Goal: Obtain resource: Obtain resource

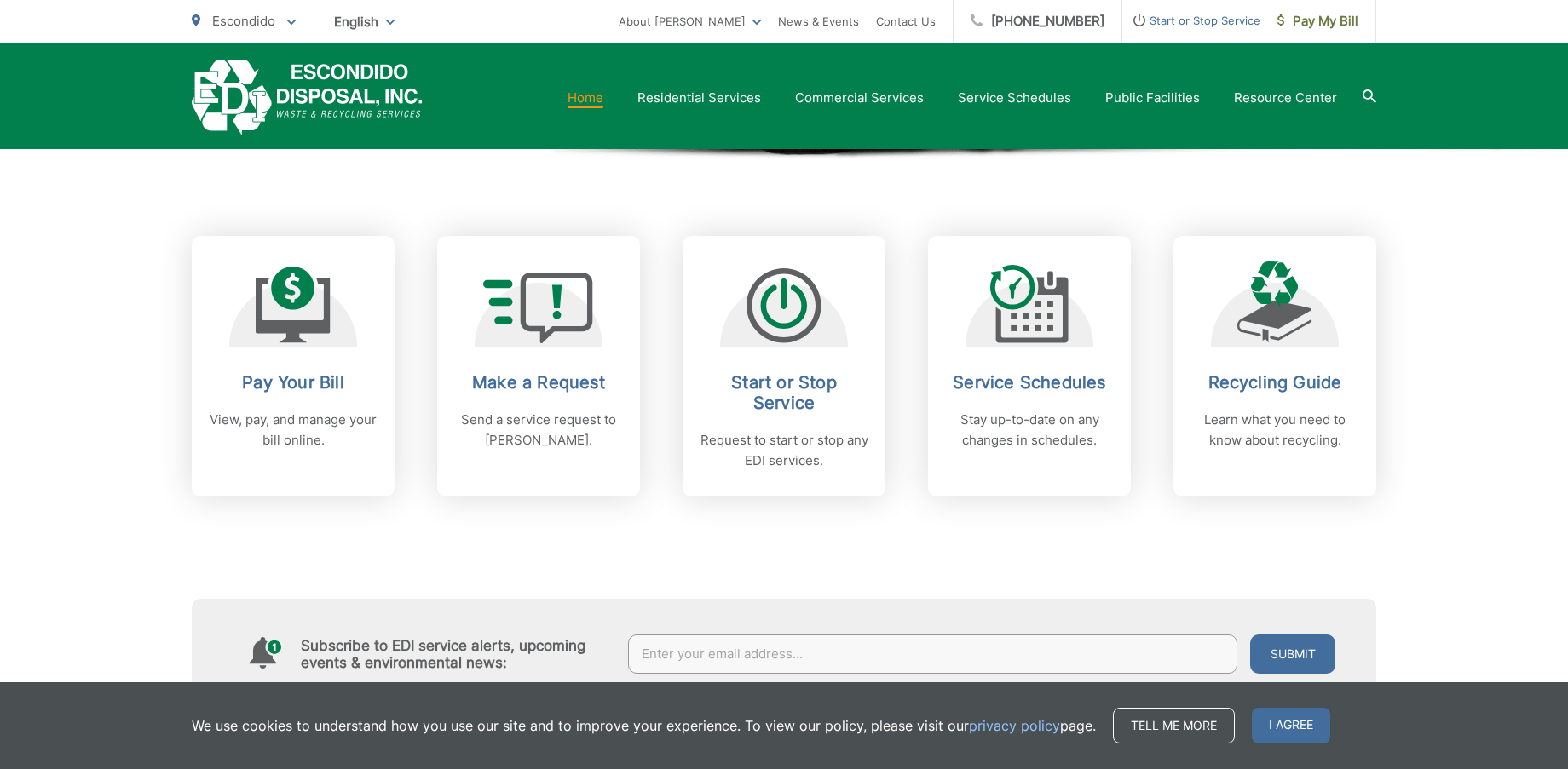
scroll to position [613, 0]
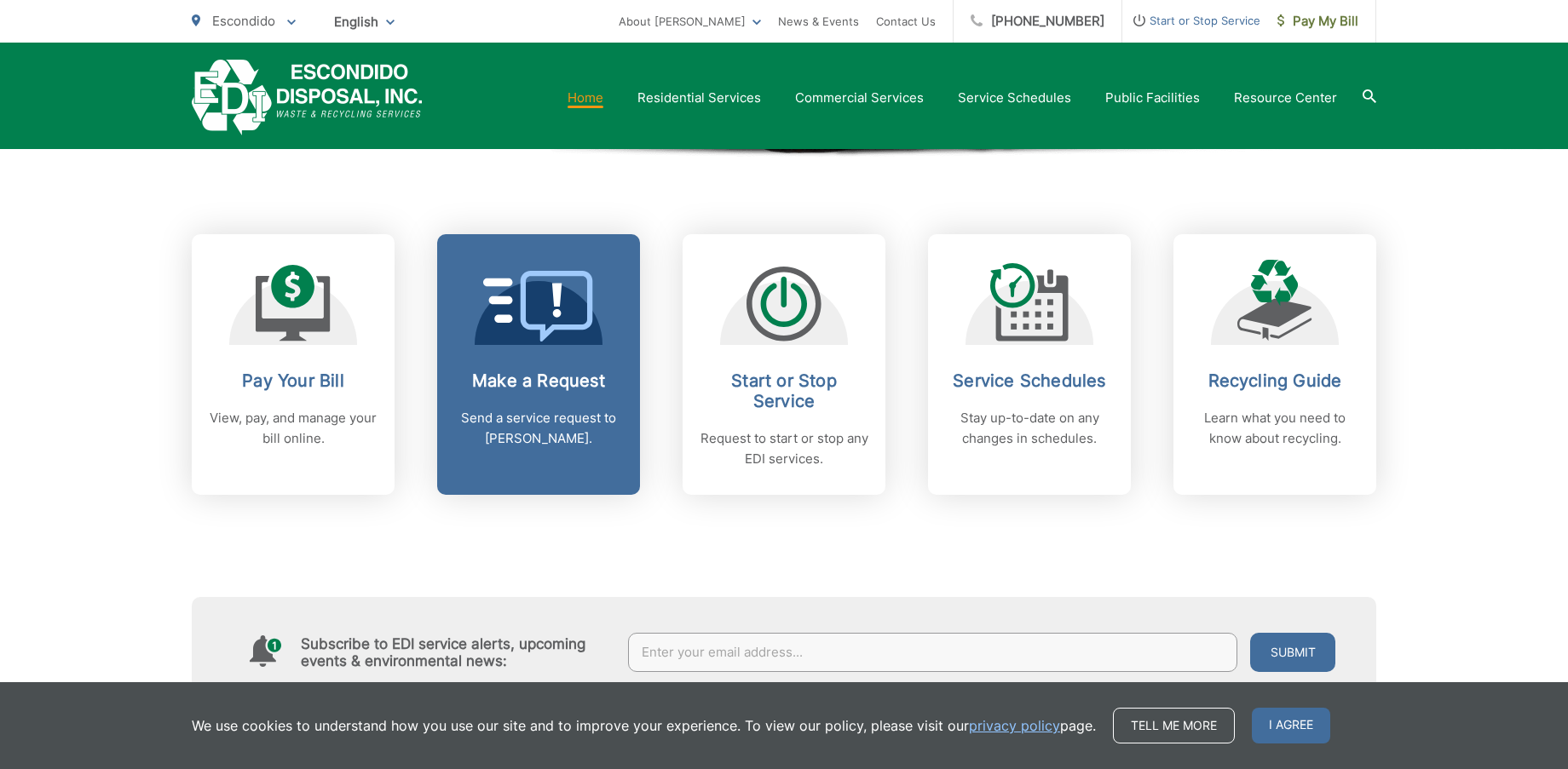
click at [593, 364] on link "Make a Request Send a service request to [PERSON_NAME]." at bounding box center [538, 364] width 203 height 261
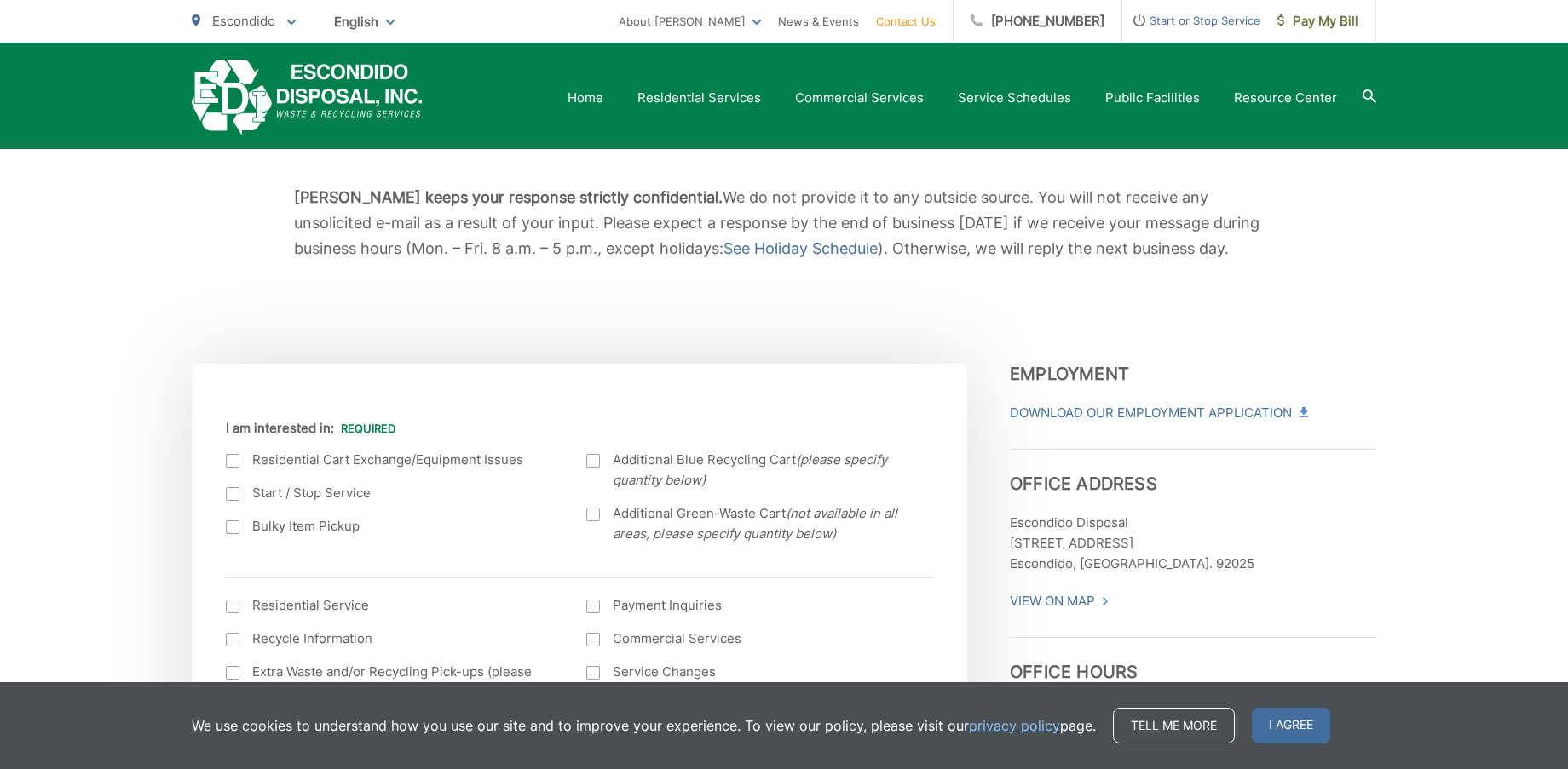
scroll to position [259, 0]
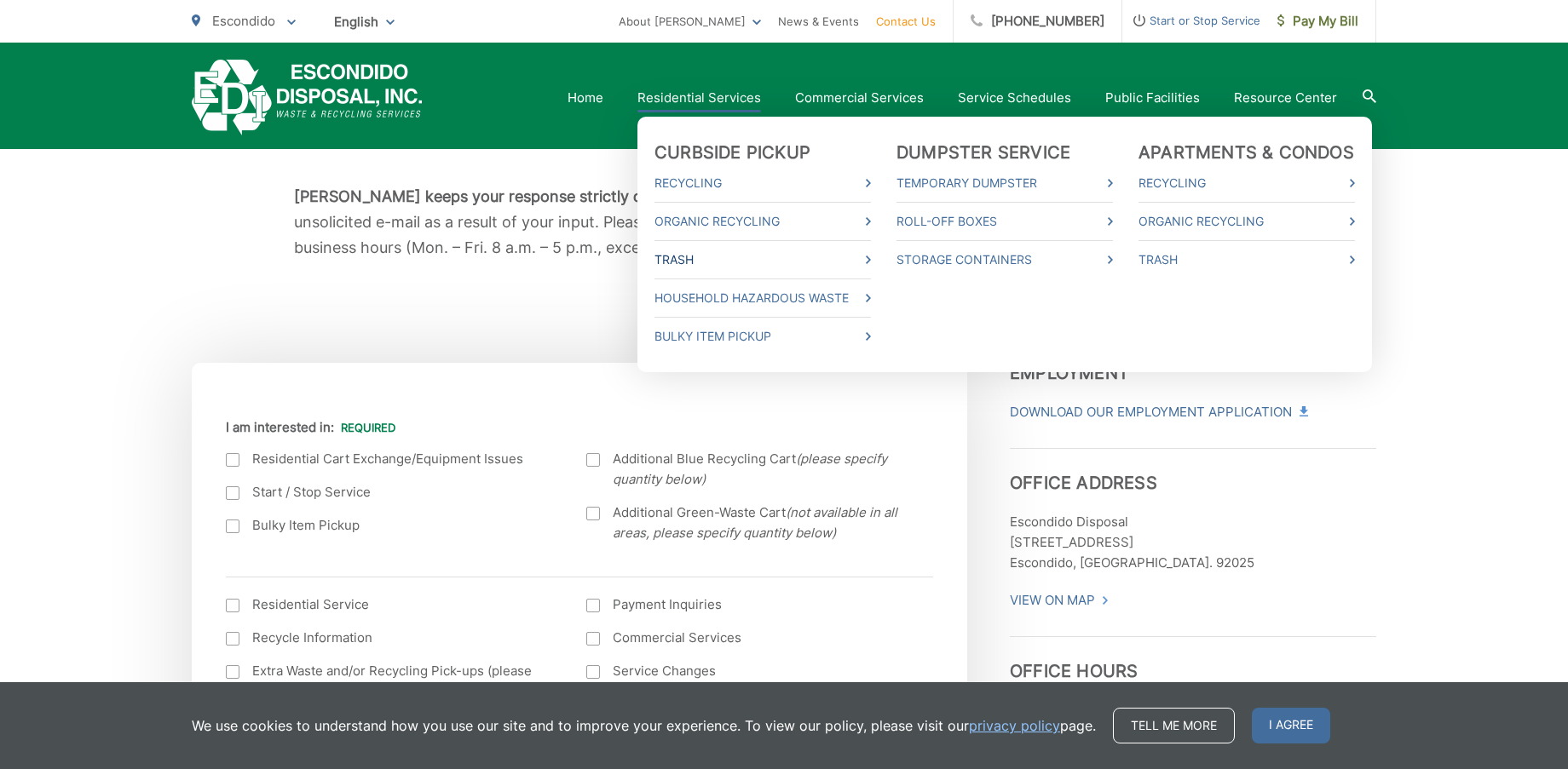
click at [702, 262] on link "Trash" at bounding box center [762, 259] width 217 height 20
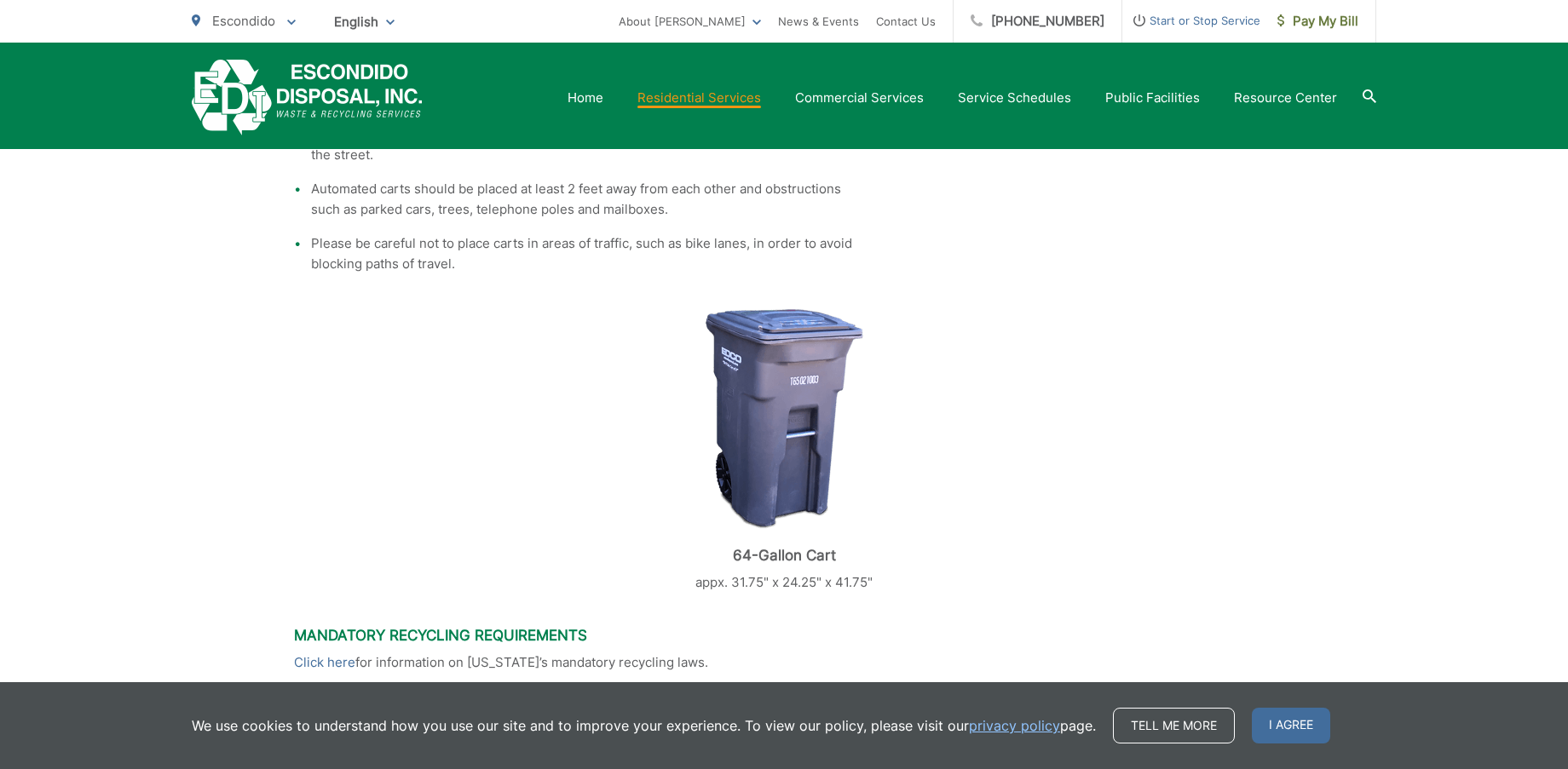
scroll to position [794, 0]
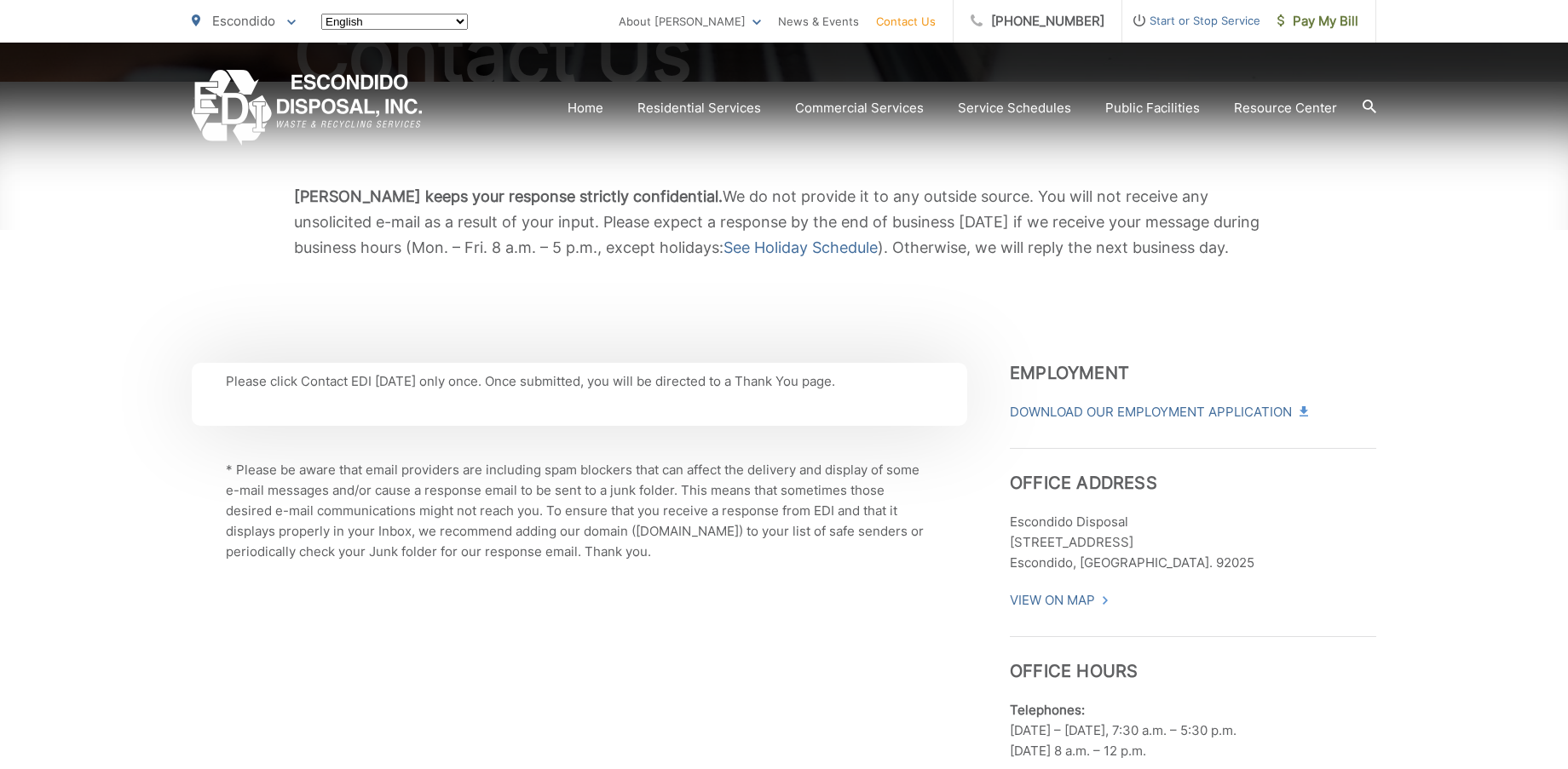
scroll to position [259, 0]
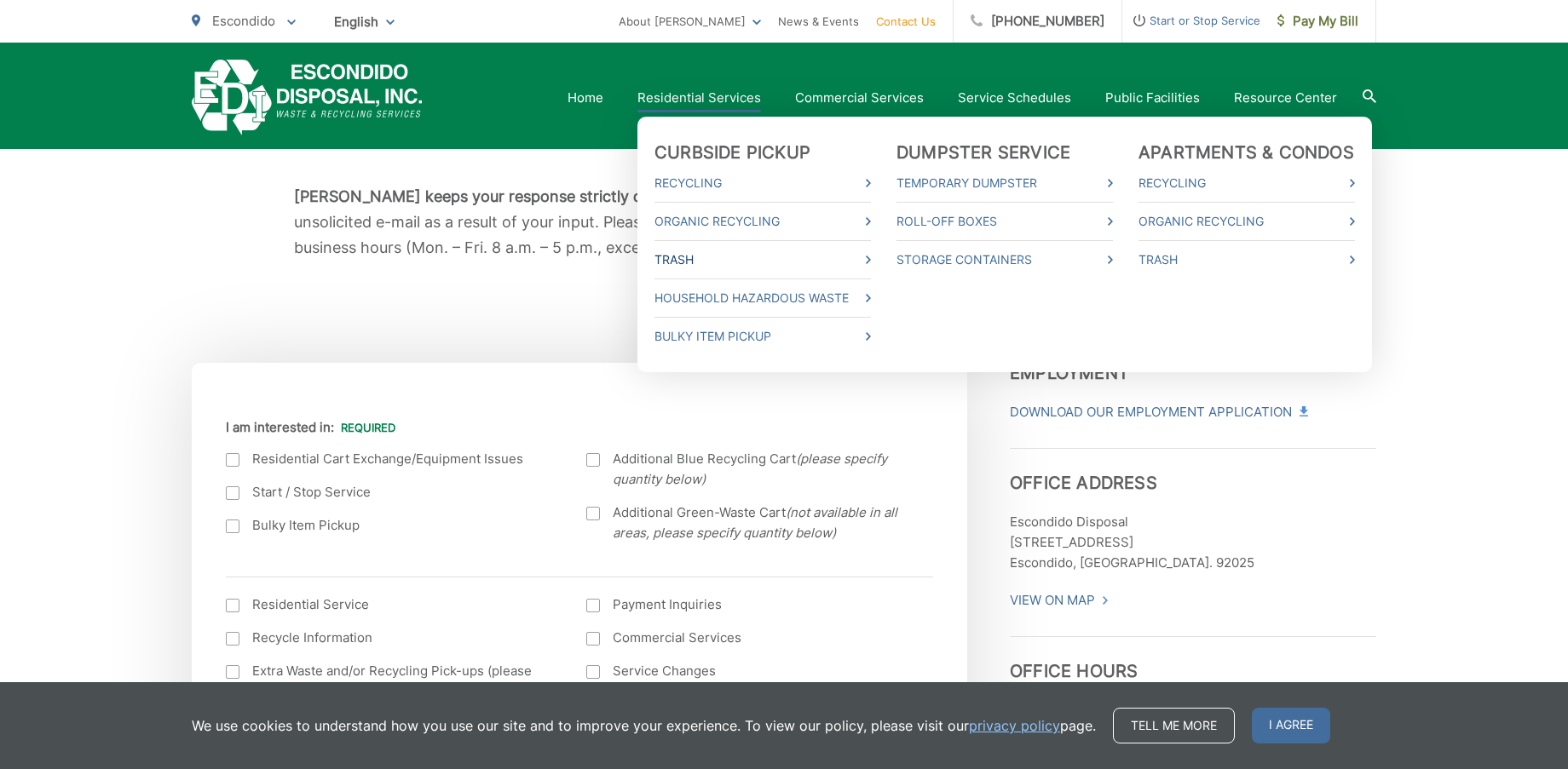
click at [710, 255] on link "Trash" at bounding box center [762, 259] width 217 height 20
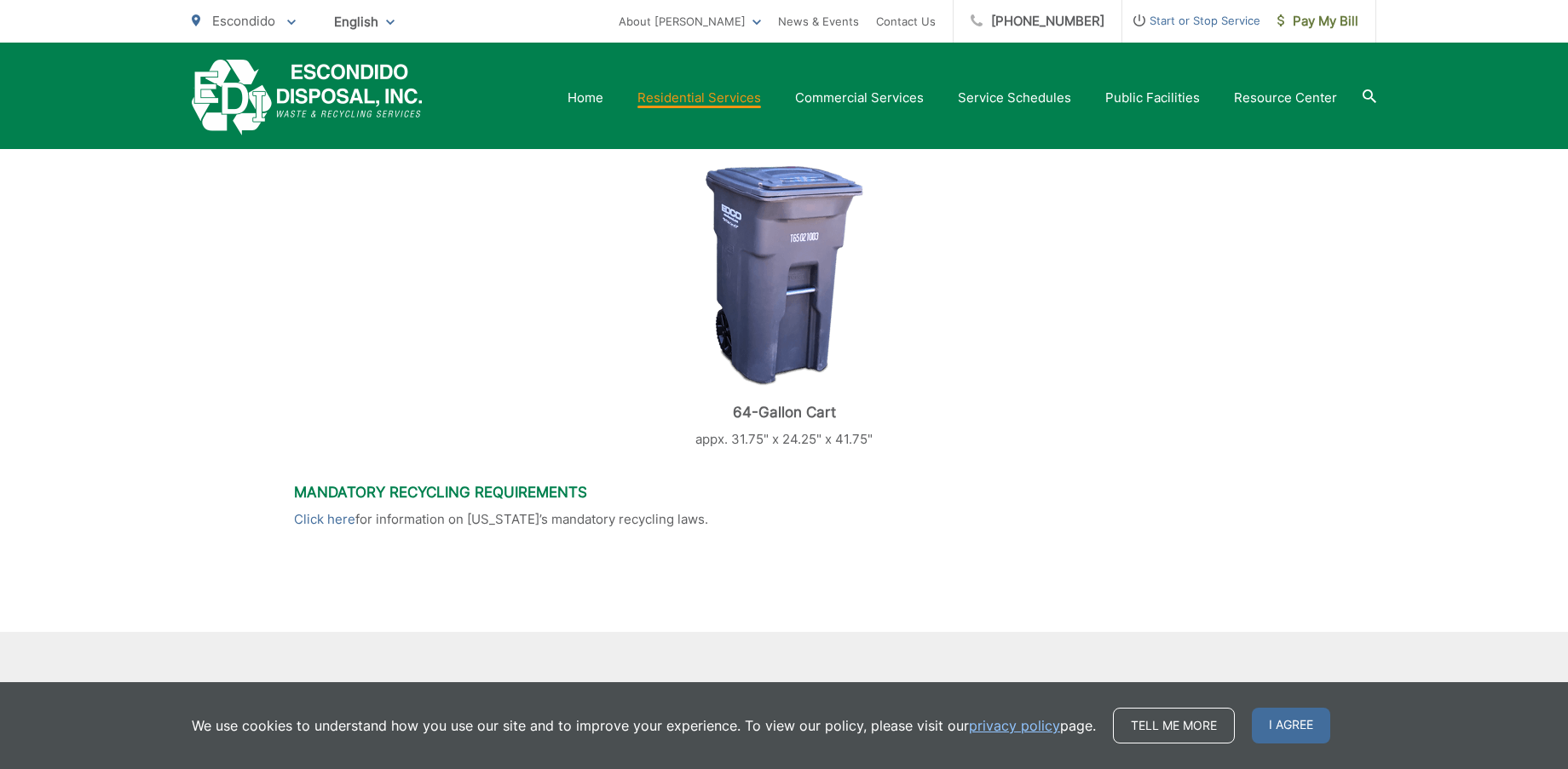
scroll to position [674, 0]
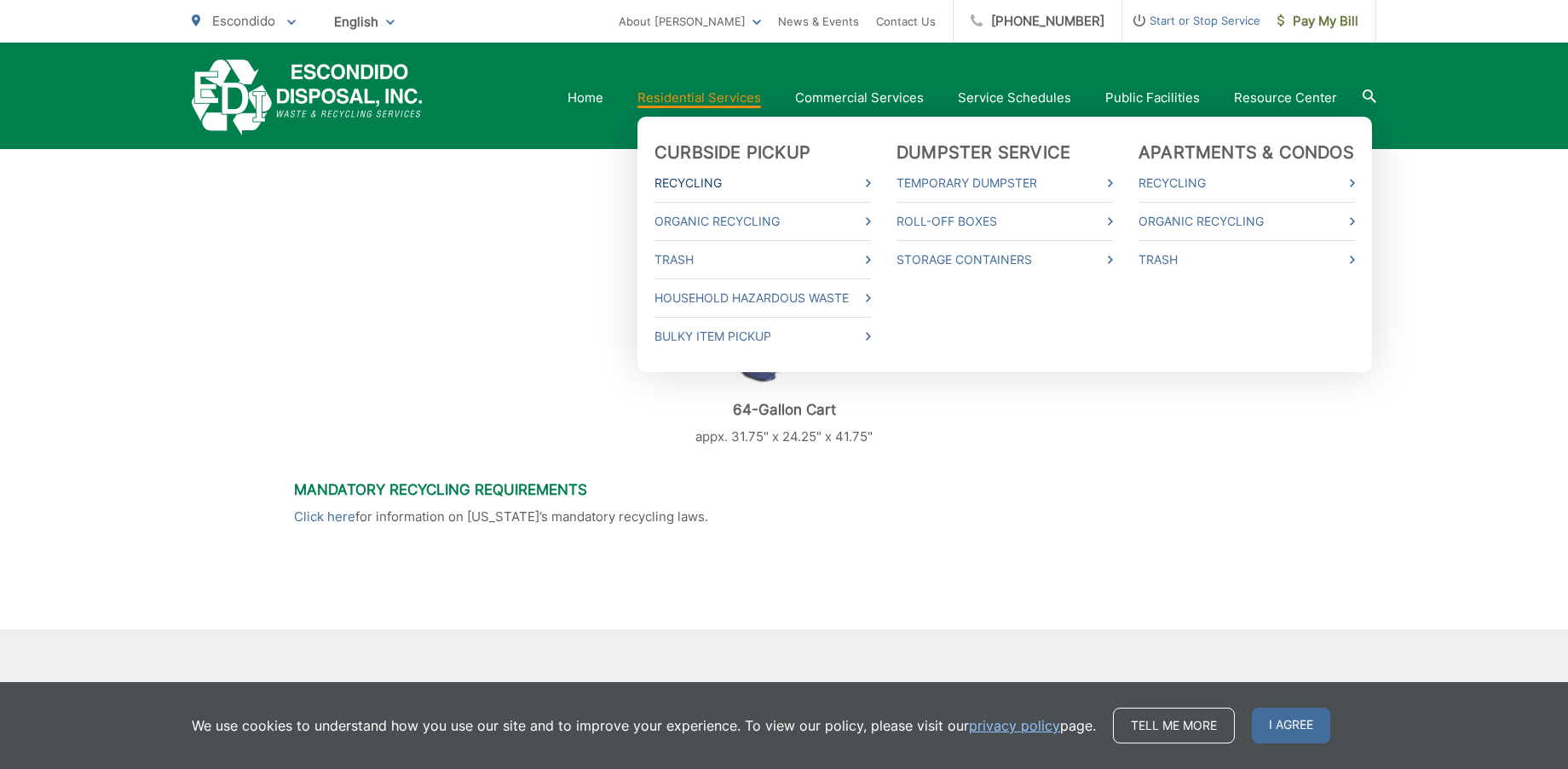
click at [724, 182] on link "Recycling" at bounding box center [762, 183] width 217 height 20
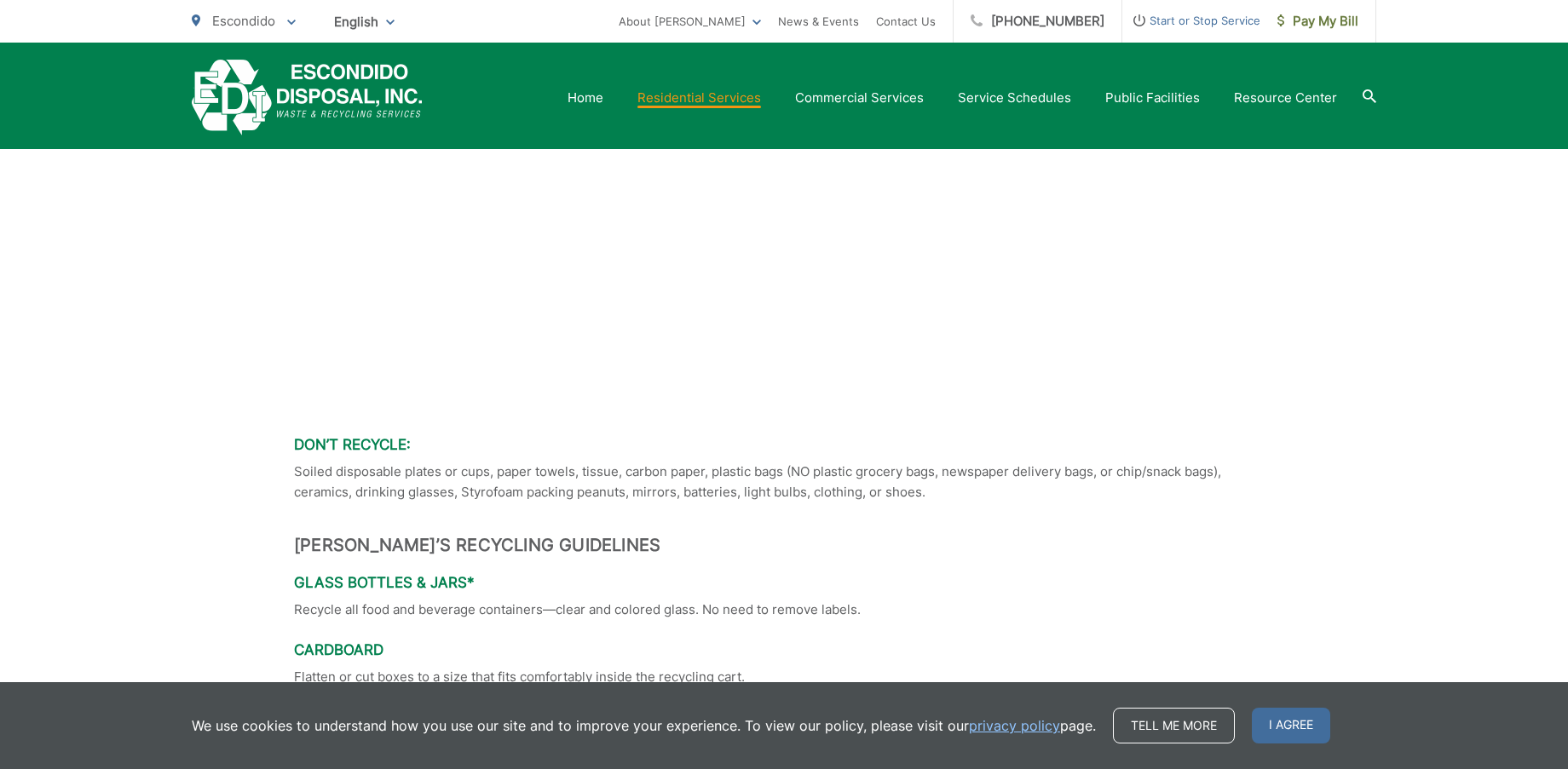
scroll to position [1094, 0]
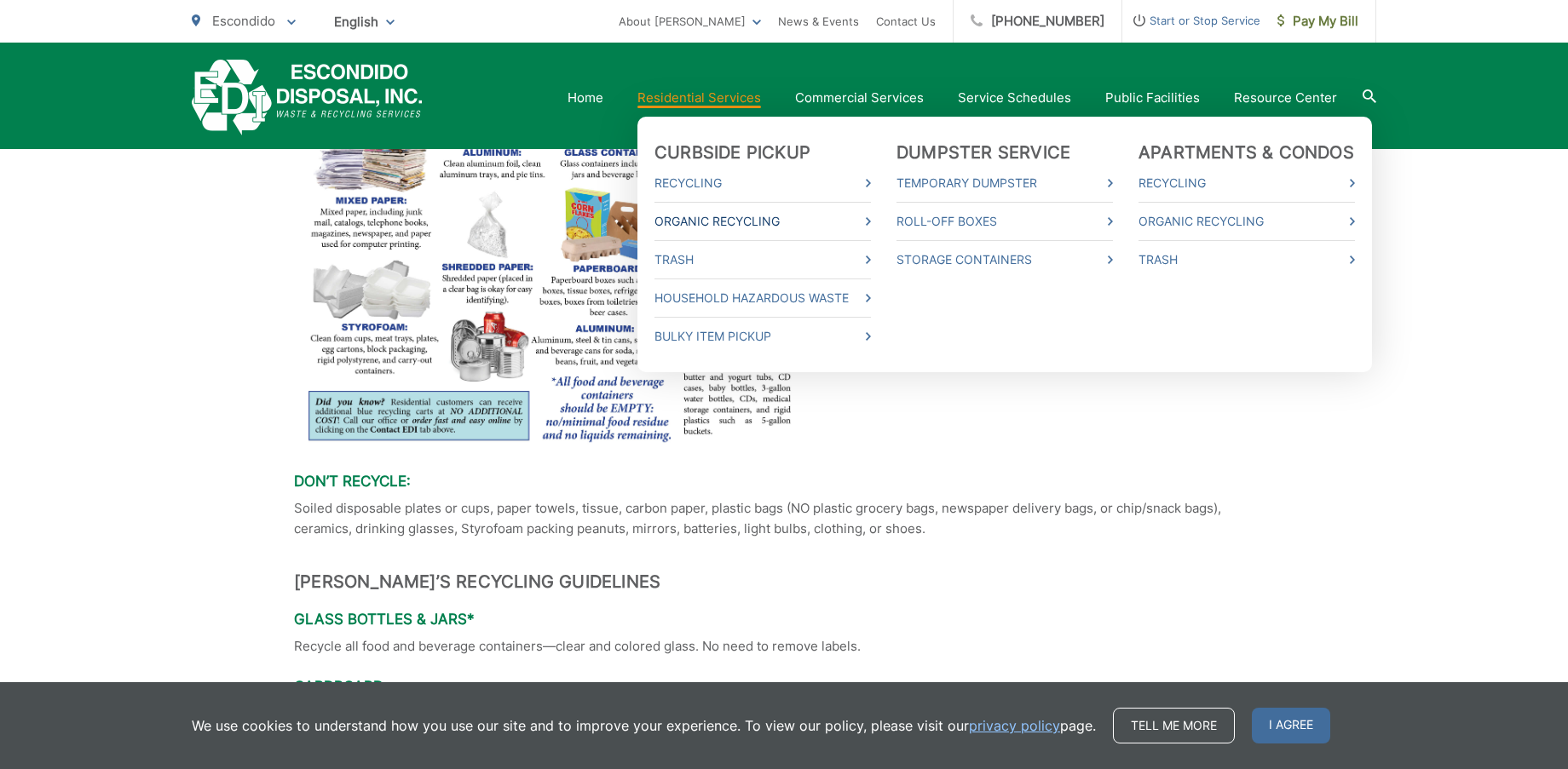
click at [720, 223] on link "Organic Recycling" at bounding box center [762, 221] width 217 height 20
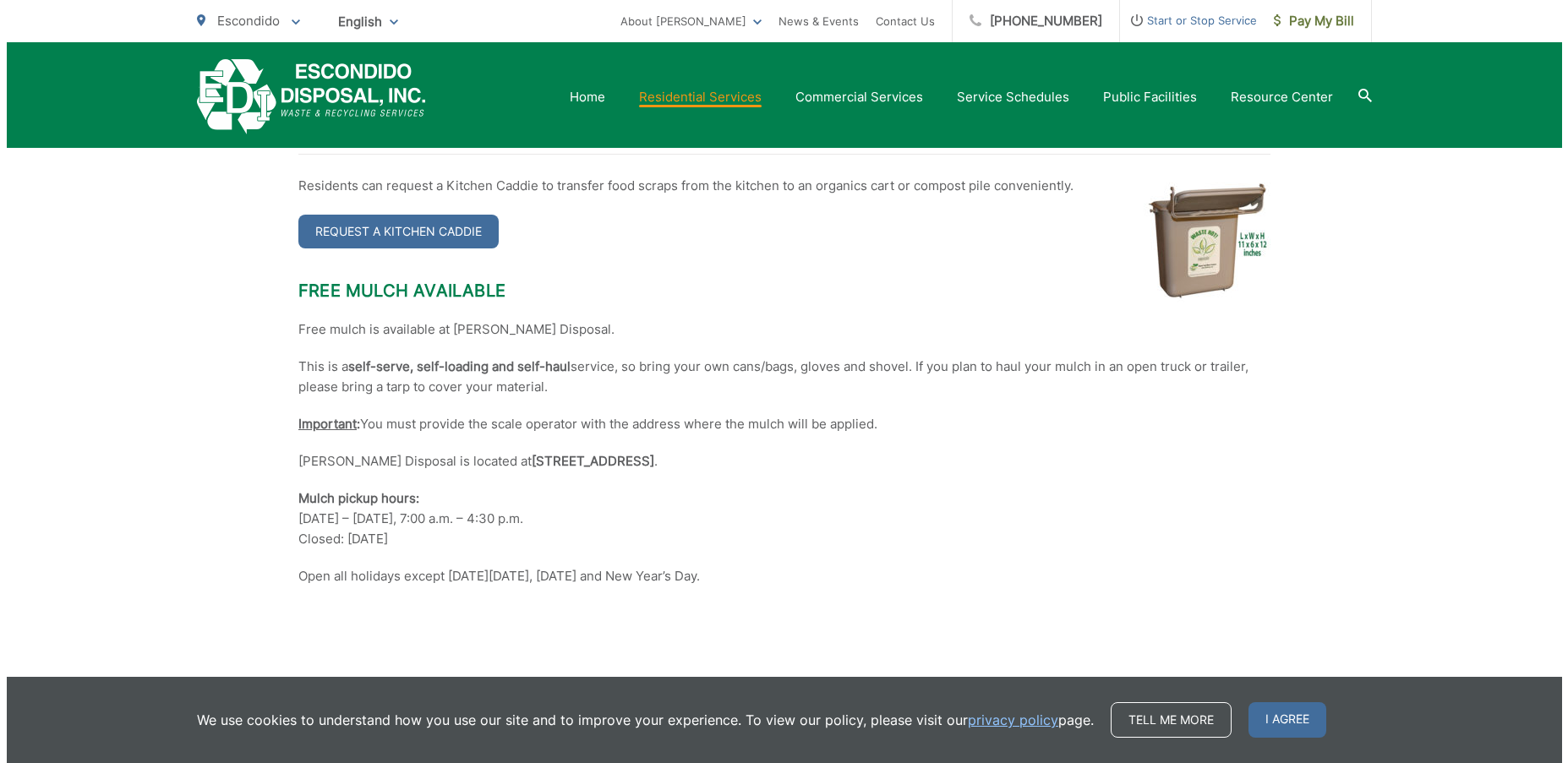
scroll to position [3836, 0]
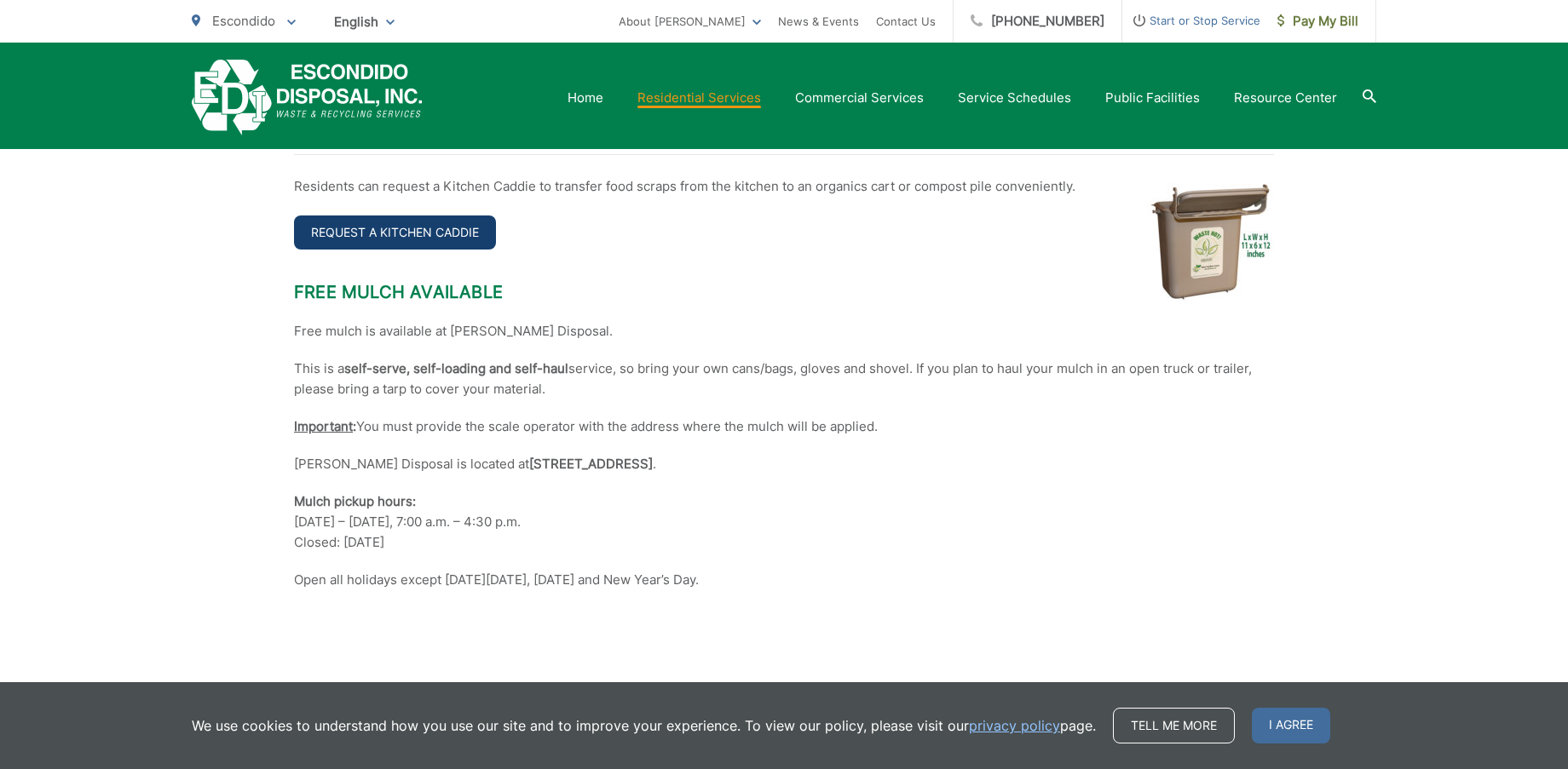
click at [443, 223] on link "Request a Kitchen Caddie" at bounding box center [395, 233] width 202 height 34
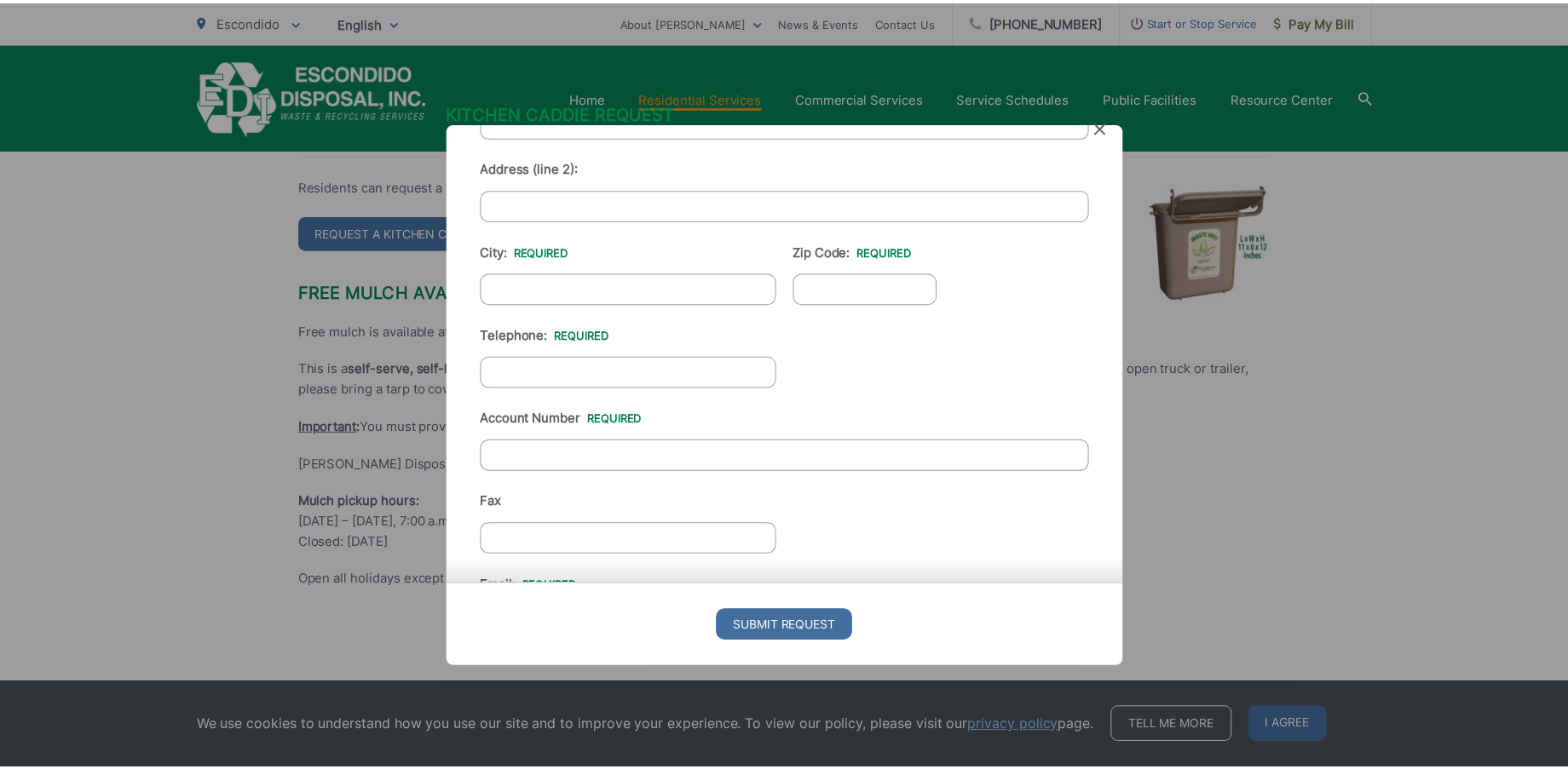
scroll to position [397, 0]
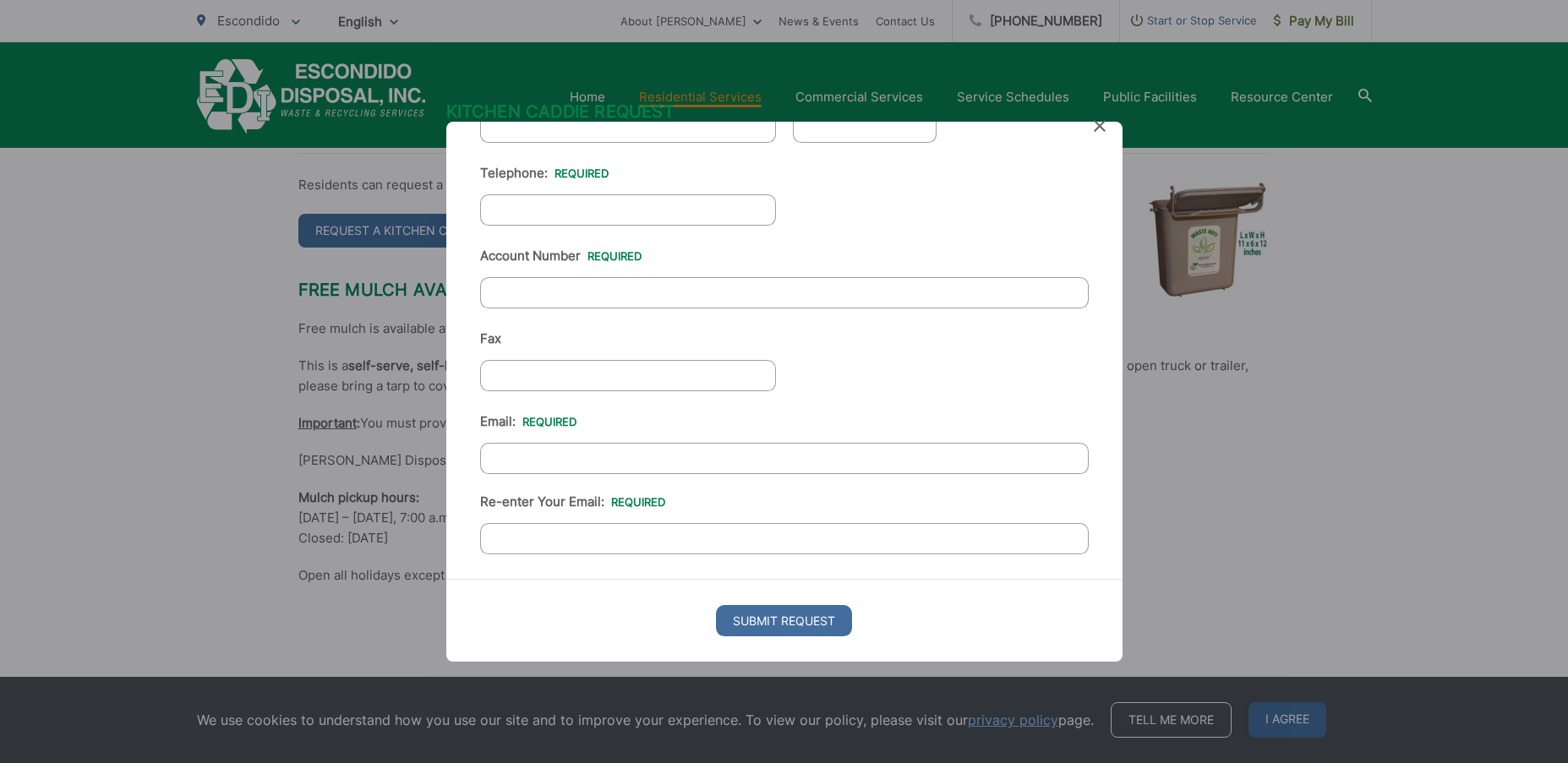
click at [1209, 513] on div "Kitchen Caddie Request Please complete the form below, then follow the instruct…" at bounding box center [784, 381] width 1568 height 763
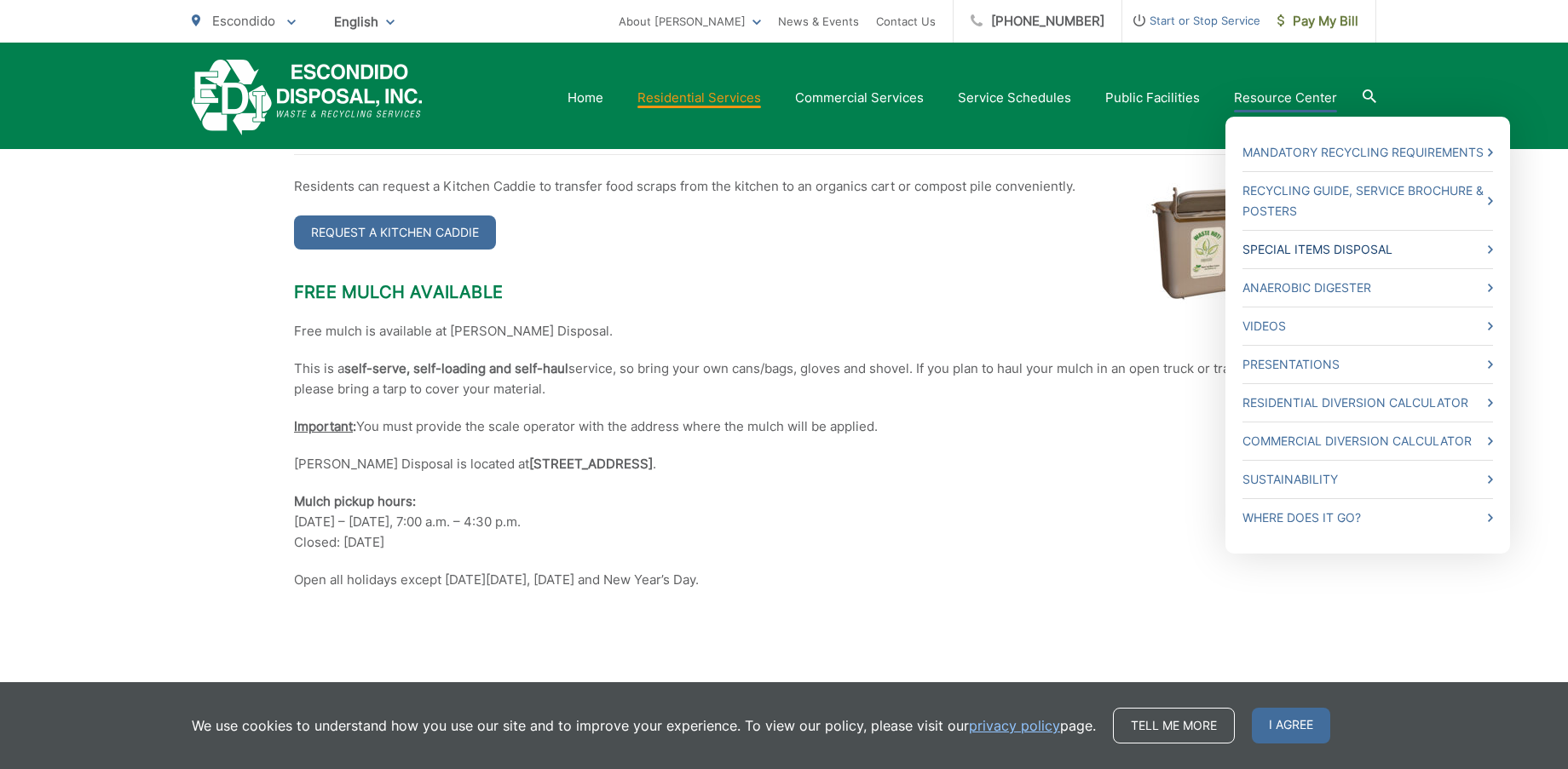
click at [1282, 255] on link "Special Items Disposal" at bounding box center [1367, 250] width 250 height 20
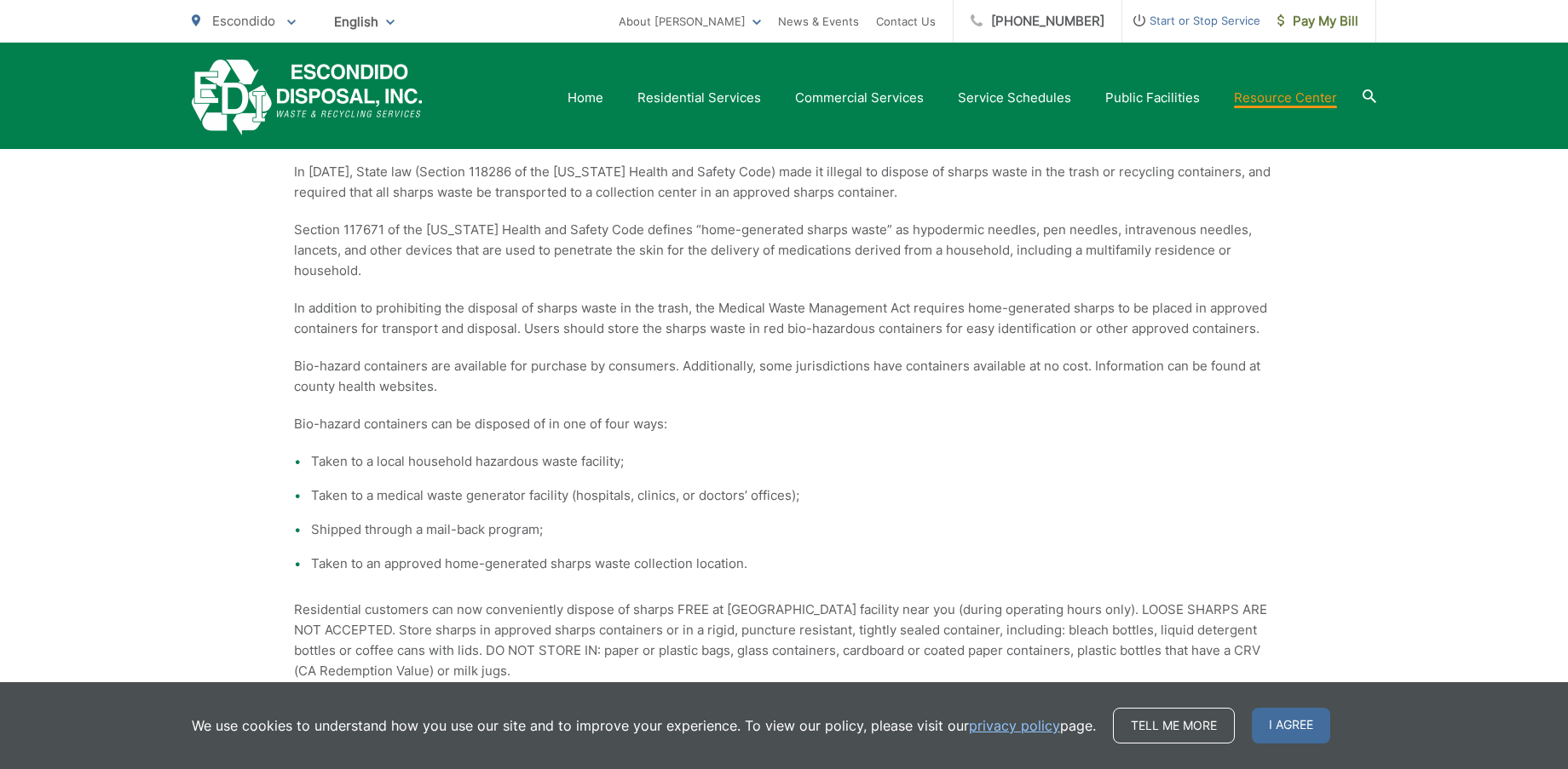
scroll to position [1911, 0]
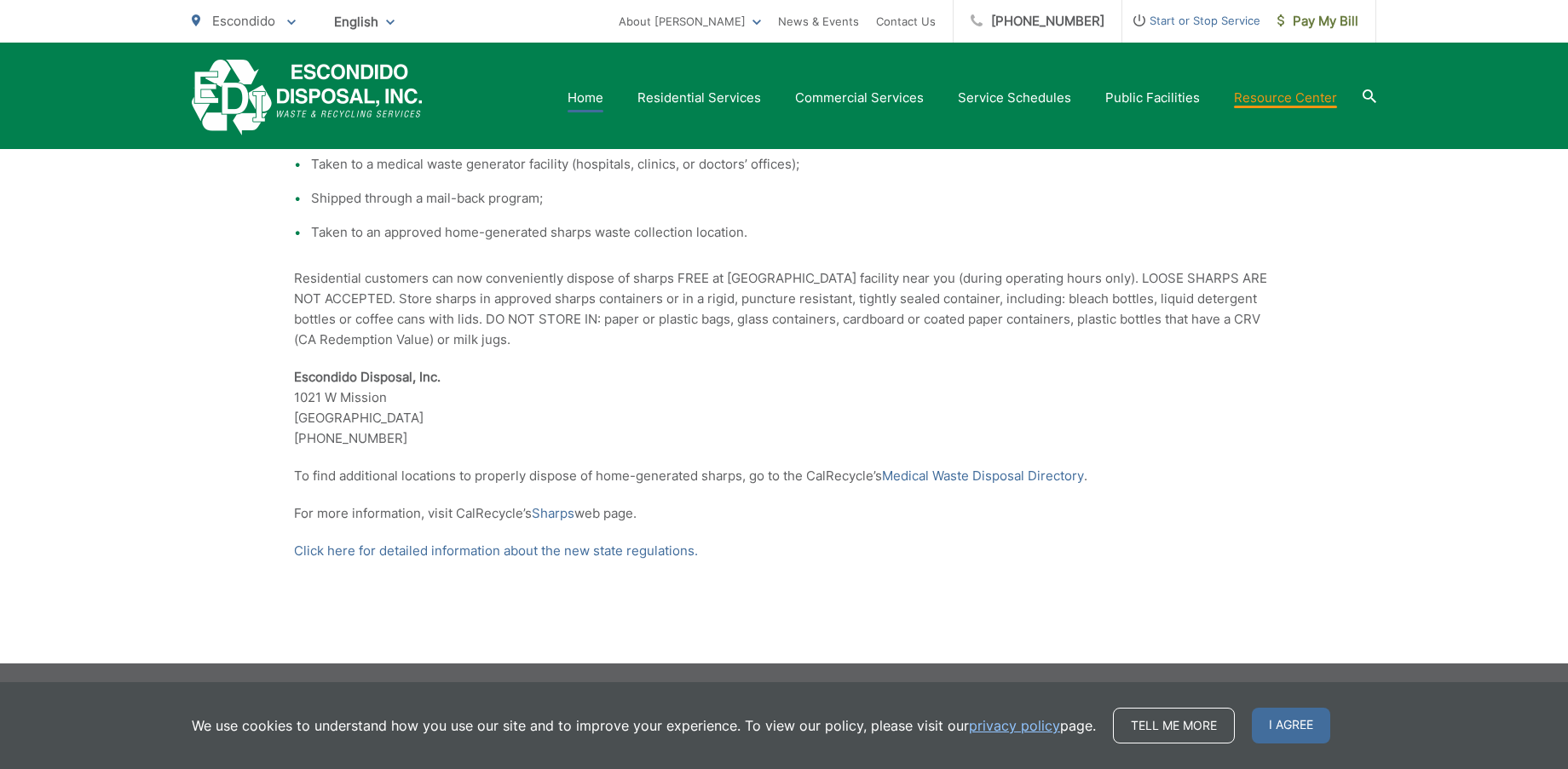
click at [603, 94] on link "Home" at bounding box center [586, 97] width 36 height 20
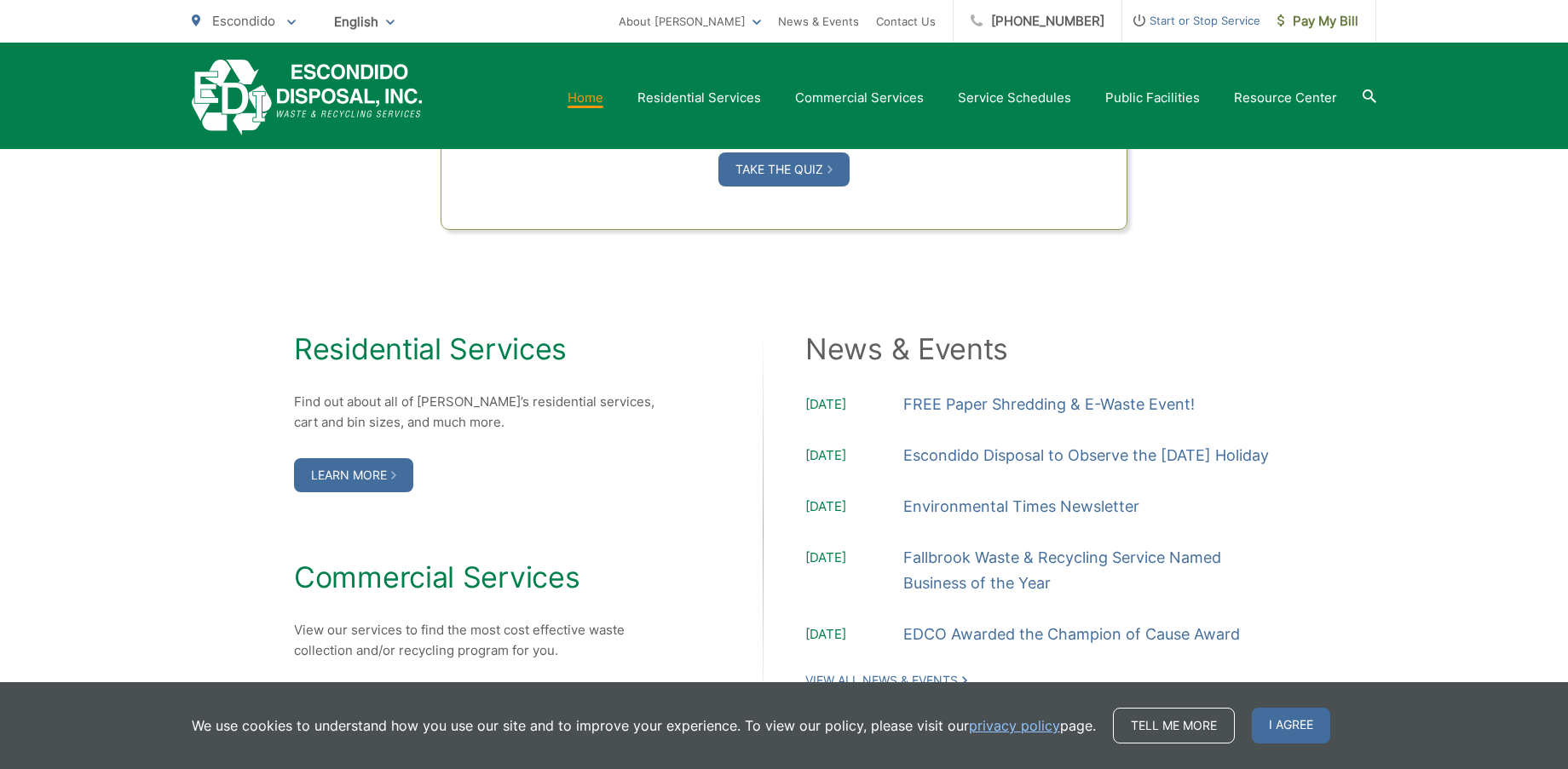
scroll to position [1575, 0]
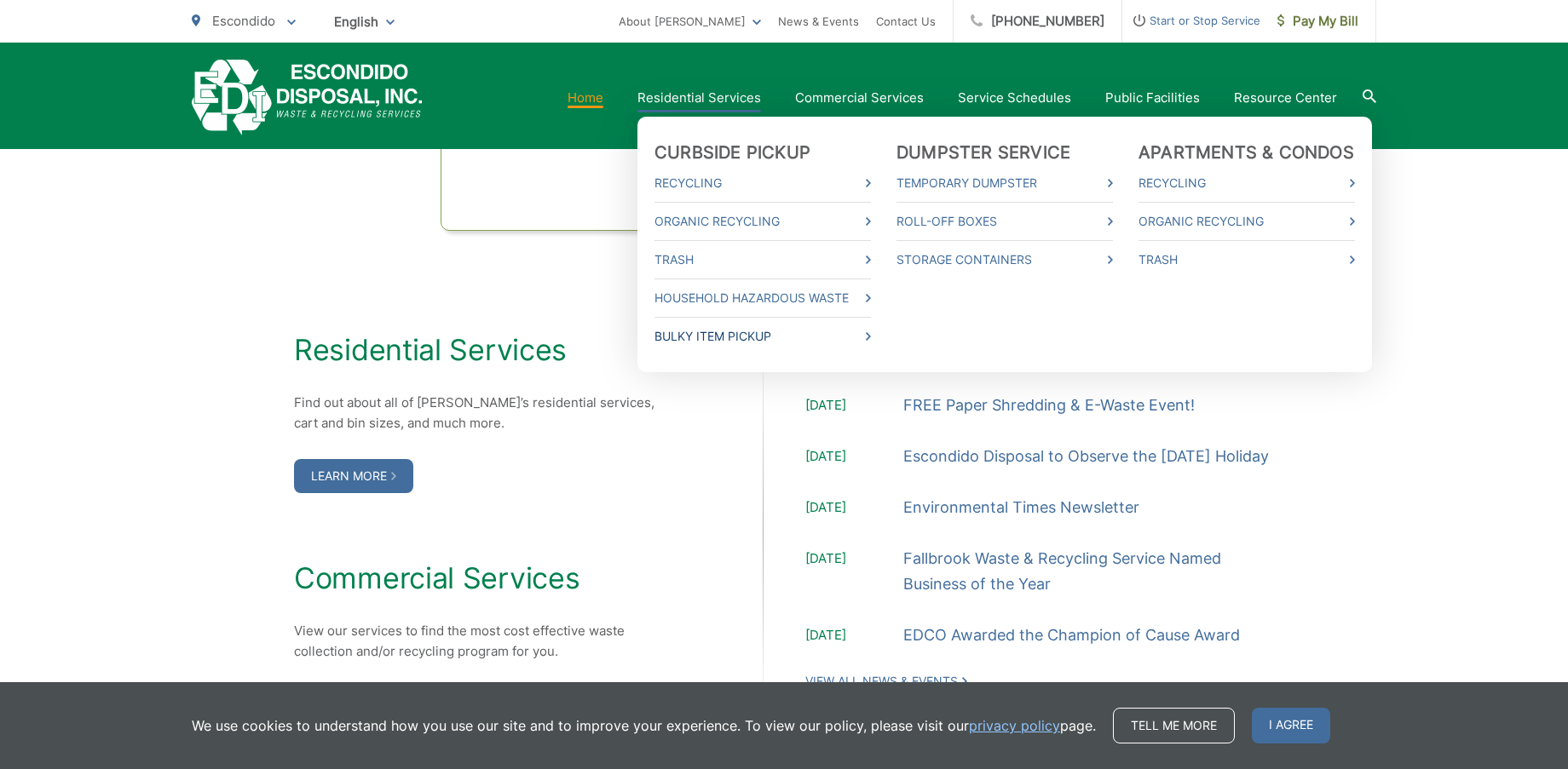
click at [771, 338] on link "Bulky Item Pickup" at bounding box center [762, 336] width 217 height 20
